Goal: Task Accomplishment & Management: Manage account settings

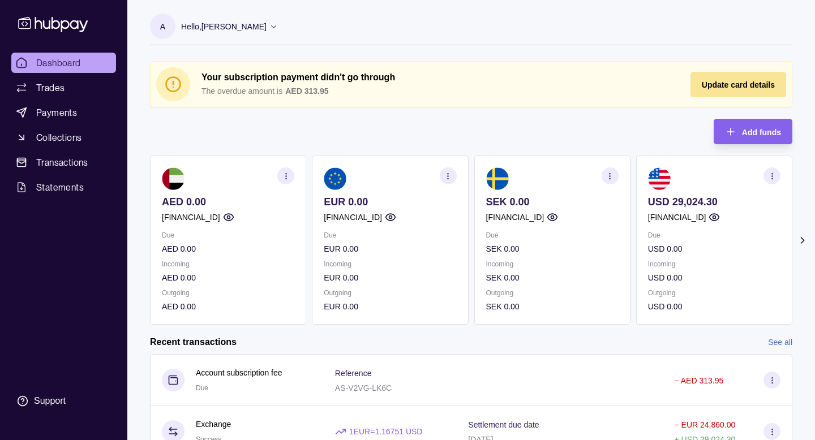
click at [700, 83] on div "Update card details" at bounding box center [730, 84] width 90 height 25
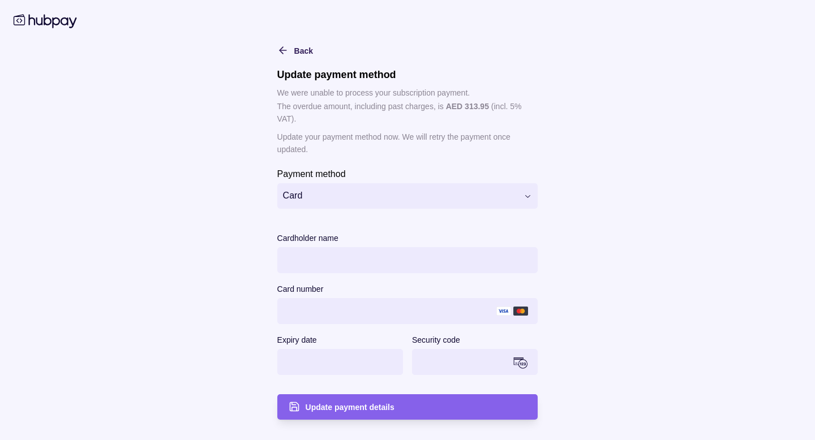
scroll to position [12, 0]
click at [567, 373] on main "**********" at bounding box center [407, 220] width 579 height 399
click at [448, 415] on div "Update payment details" at bounding box center [399, 406] width 255 height 25
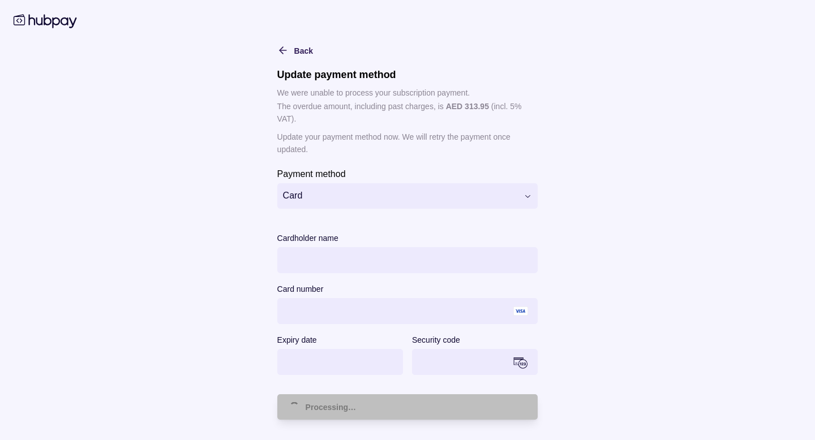
scroll to position [43, 0]
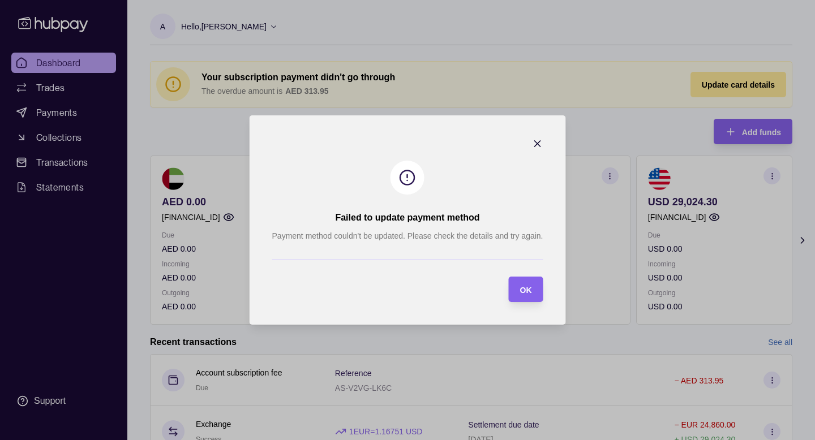
click at [534, 141] on icon "button" at bounding box center [537, 144] width 6 height 6
